Goal: Information Seeking & Learning: Learn about a topic

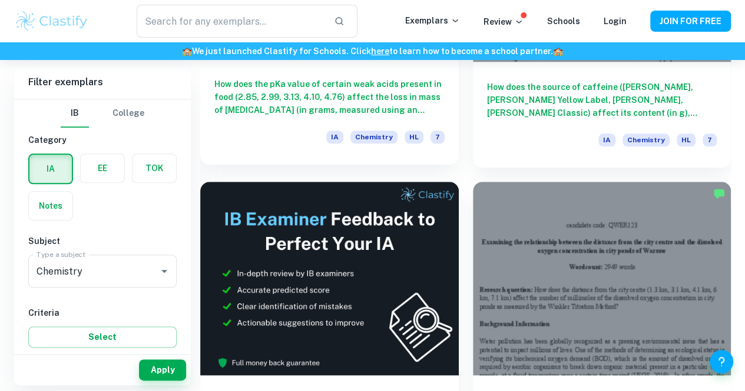
scroll to position [533, 0]
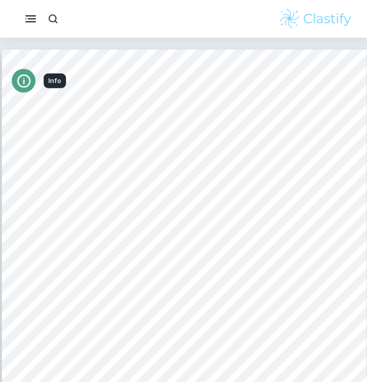
click at [25, 77] on icon "Info" at bounding box center [24, 81] width 16 height 16
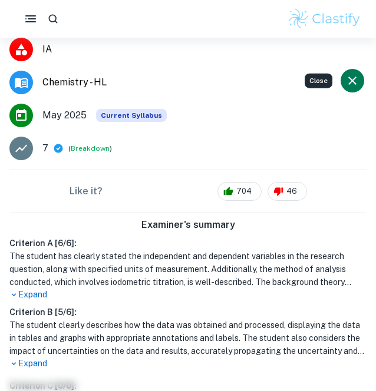
scroll to position [182, 0]
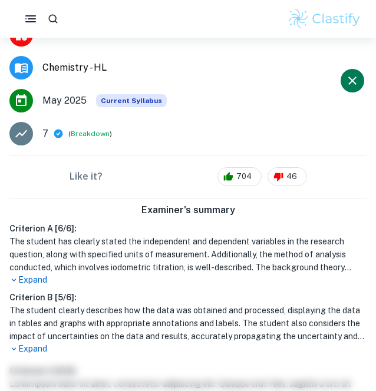
click at [32, 276] on p "Expand" at bounding box center [187, 280] width 357 height 12
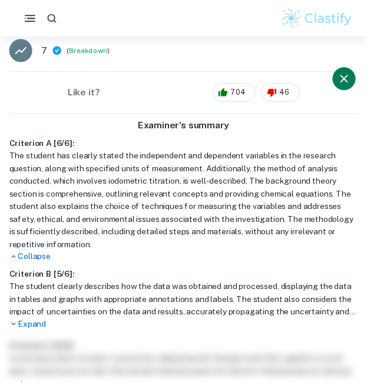
scroll to position [264, 0]
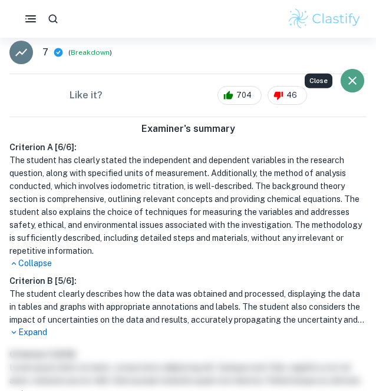
click at [357, 77] on icon "Close" at bounding box center [352, 81] width 14 height 14
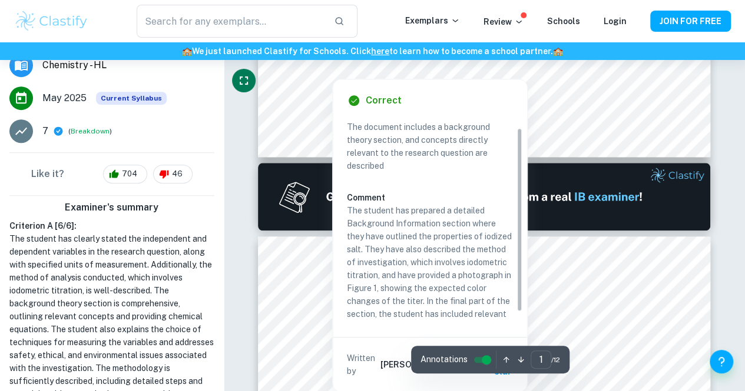
scroll to position [24, 0]
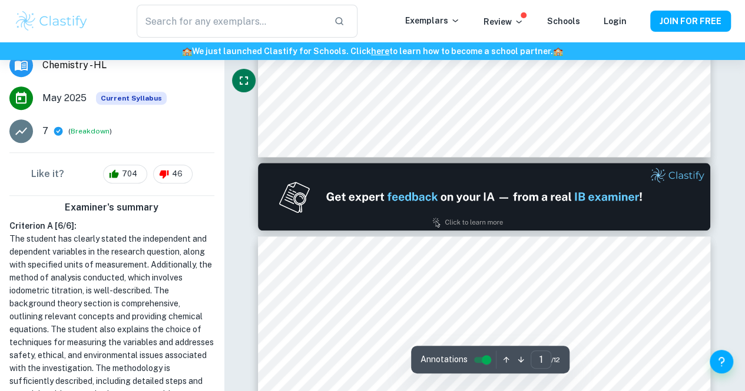
type input "2"
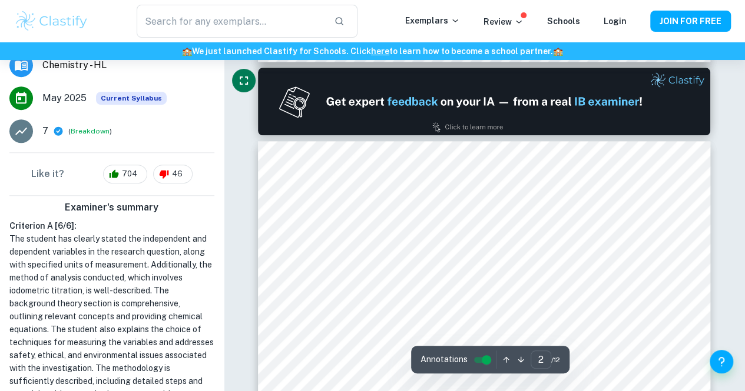
scroll to position [591, 0]
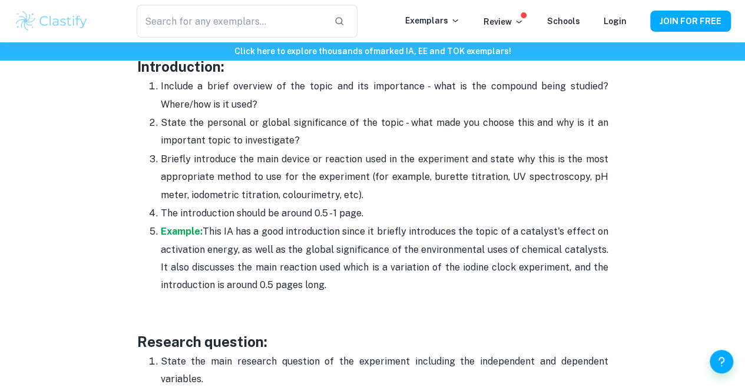
scroll to position [776, 0]
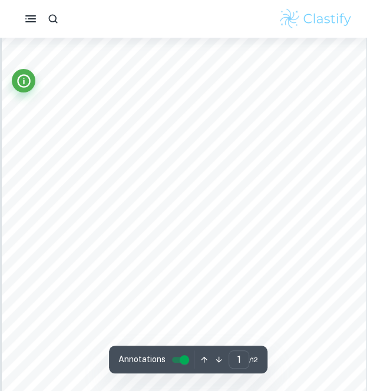
scroll to position [152, 0]
click at [208, 0] on html "We value your privacy We use cookies to enhance your browsing experience, serve…" at bounding box center [183, 43] width 367 height 391
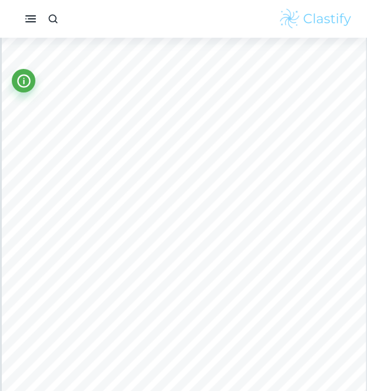
scroll to position [218, 0]
